Goal: Task Accomplishment & Management: Use online tool/utility

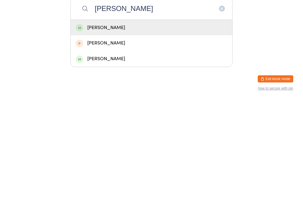
type input "[PERSON_NAME]"
click at [113, 130] on div "[PERSON_NAME]" at bounding box center [152, 134] width 152 height 8
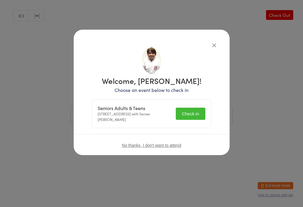
click at [193, 111] on button "Check in" at bounding box center [191, 114] width 30 height 12
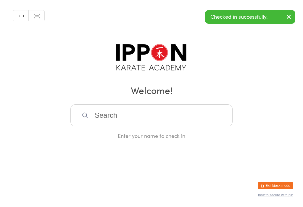
click at [205, 44] on div "Manual search Scanner input Check Out Welcome! Enter your name to check in" at bounding box center [151, 69] width 303 height 139
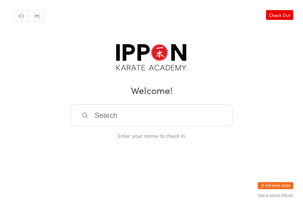
click at [125, 115] on input "search" at bounding box center [152, 115] width 162 height 22
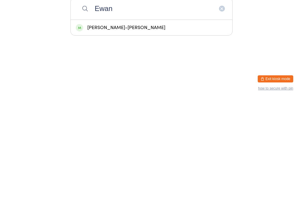
type input "Ewan"
click at [121, 127] on div "[PERSON_NAME]-[PERSON_NAME]" at bounding box center [152, 135] width 162 height 16
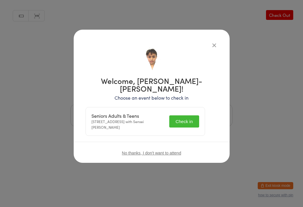
click at [197, 115] on button "Check in" at bounding box center [185, 121] width 30 height 12
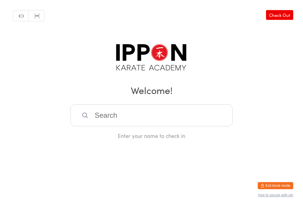
click at [159, 107] on input "search" at bounding box center [152, 115] width 162 height 22
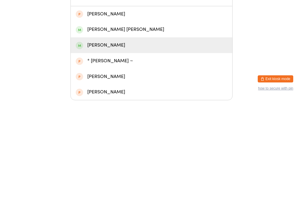
type input "Mar"
click at [157, 148] on div "[PERSON_NAME]" at bounding box center [152, 152] width 152 height 8
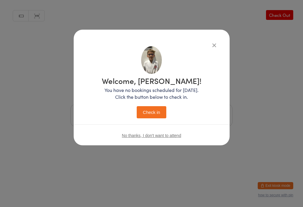
click at [148, 112] on button "Check in" at bounding box center [152, 112] width 30 height 12
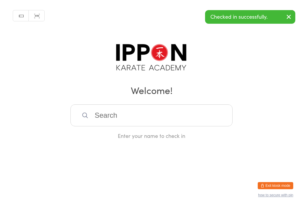
click at [139, 118] on input "search" at bounding box center [152, 115] width 162 height 22
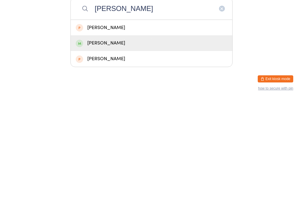
type input "[PERSON_NAME]"
click at [122, 142] on div "[PERSON_NAME]" at bounding box center [152, 150] width 162 height 16
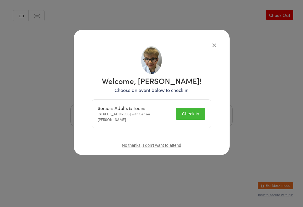
click at [189, 117] on button "Check in" at bounding box center [191, 114] width 30 height 12
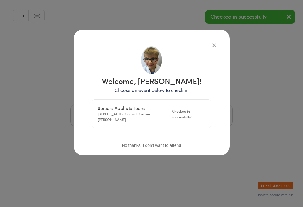
click at [215, 43] on button "button" at bounding box center [214, 44] width 7 height 7
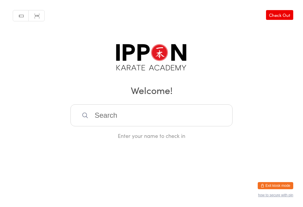
click at [187, 116] on input "search" at bounding box center [152, 115] width 162 height 22
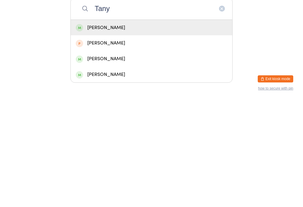
type input "Tany"
click at [147, 127] on div "[PERSON_NAME]" at bounding box center [152, 135] width 162 height 16
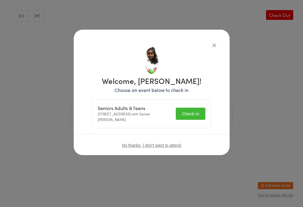
click at [199, 113] on button "Check in" at bounding box center [191, 114] width 30 height 12
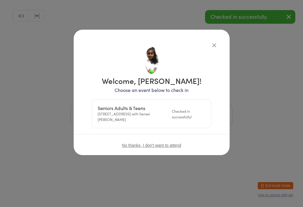
click at [218, 40] on div "Welcome, [PERSON_NAME]! Choose an event below to check in Seniors Adults & Teen…" at bounding box center [152, 92] width 156 height 125
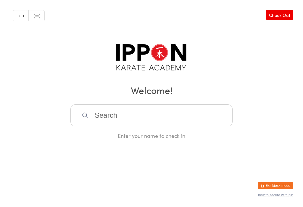
click at [141, 114] on input "search" at bounding box center [152, 115] width 162 height 22
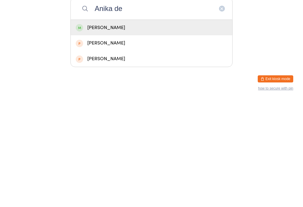
type input "Anika de"
click at [145, 127] on div "[PERSON_NAME]" at bounding box center [152, 135] width 162 height 16
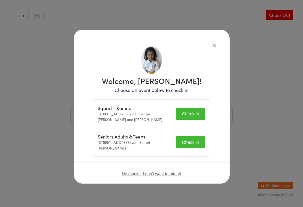
click at [179, 140] on button "Check in" at bounding box center [191, 142] width 30 height 12
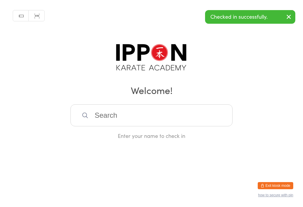
click at [206, 44] on div "Manual search Scanner input Check Out Welcome! Enter your name to check in" at bounding box center [151, 69] width 303 height 139
click at [119, 117] on input "search" at bounding box center [152, 115] width 162 height 22
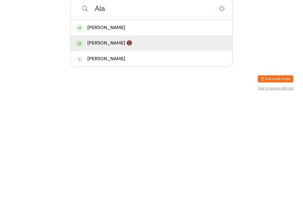
type input "Ala"
click at [116, 146] on div "[PERSON_NAME] 📵" at bounding box center [152, 150] width 152 height 8
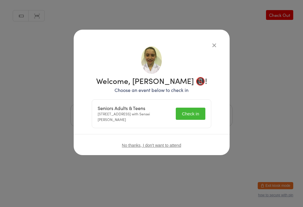
click at [188, 110] on button "Check in" at bounding box center [191, 114] width 30 height 12
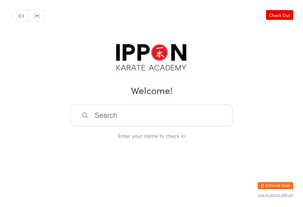
click at [208, 124] on input "search" at bounding box center [152, 115] width 162 height 22
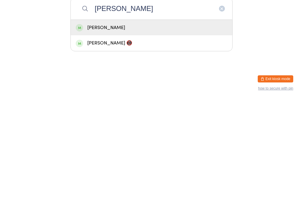
type input "[PERSON_NAME]"
click at [163, 130] on div "[PERSON_NAME]" at bounding box center [152, 134] width 152 height 8
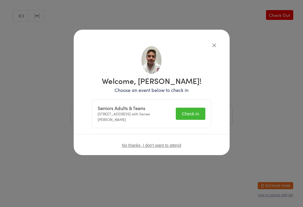
click at [203, 115] on button "Check in" at bounding box center [191, 114] width 30 height 12
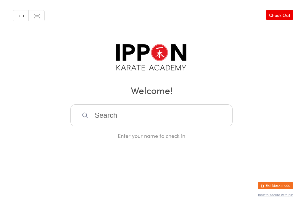
click at [198, 118] on input "search" at bounding box center [152, 115] width 162 height 22
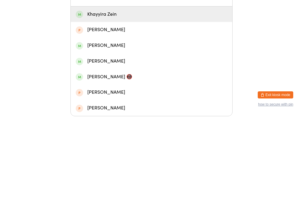
type input "Khayy"
click at [154, 97] on div "Khayyira Zein" at bounding box center [152, 105] width 162 height 16
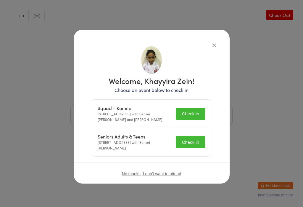
click at [194, 140] on button "Check in" at bounding box center [191, 142] width 30 height 12
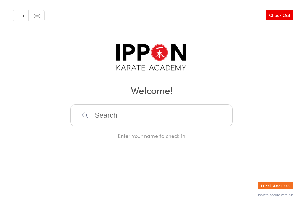
click at [192, 108] on input "search" at bounding box center [152, 115] width 162 height 22
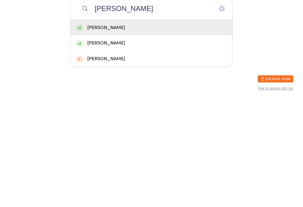
type input "[PERSON_NAME]"
click at [144, 146] on div "[PERSON_NAME]" at bounding box center [152, 150] width 152 height 8
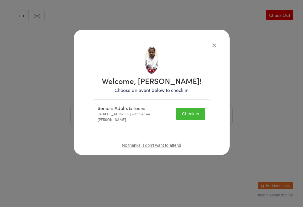
click at [190, 108] on button "Check in" at bounding box center [191, 114] width 30 height 12
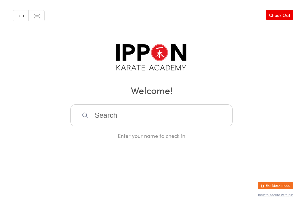
click at [171, 126] on input "search" at bounding box center [152, 115] width 162 height 22
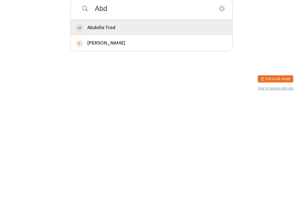
type input "Abd"
click at [97, 130] on div "Abdalla Trad" at bounding box center [152, 134] width 152 height 8
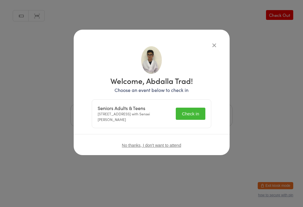
click at [184, 117] on button "Check in" at bounding box center [191, 114] width 30 height 12
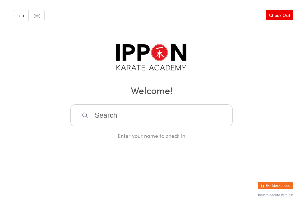
click at [132, 121] on input "search" at bounding box center [152, 115] width 162 height 22
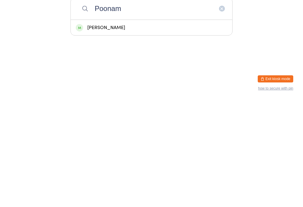
type input "Poonam"
click at [140, 130] on div "[PERSON_NAME]" at bounding box center [152, 134] width 152 height 8
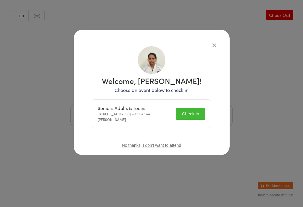
click at [194, 112] on button "Check in" at bounding box center [191, 114] width 30 height 12
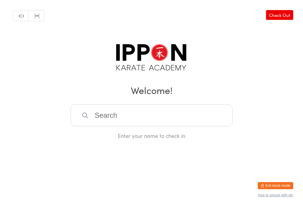
click at [170, 105] on div "Manual search Scanner input Check Out Welcome! Enter your name to check in" at bounding box center [151, 69] width 303 height 139
click at [164, 107] on input "search" at bounding box center [152, 115] width 162 height 22
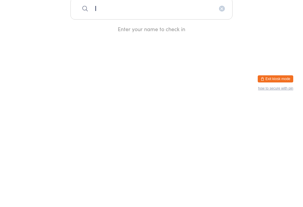
type input "I"
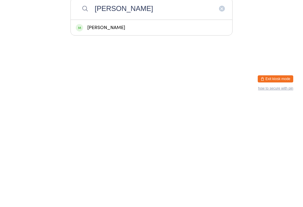
type input "[PERSON_NAME]"
click at [131, 130] on div "[PERSON_NAME]" at bounding box center [152, 134] width 152 height 8
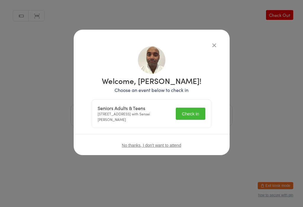
click at [195, 112] on button "Check in" at bounding box center [191, 114] width 30 height 12
